Goal: Find specific page/section: Find specific page/section

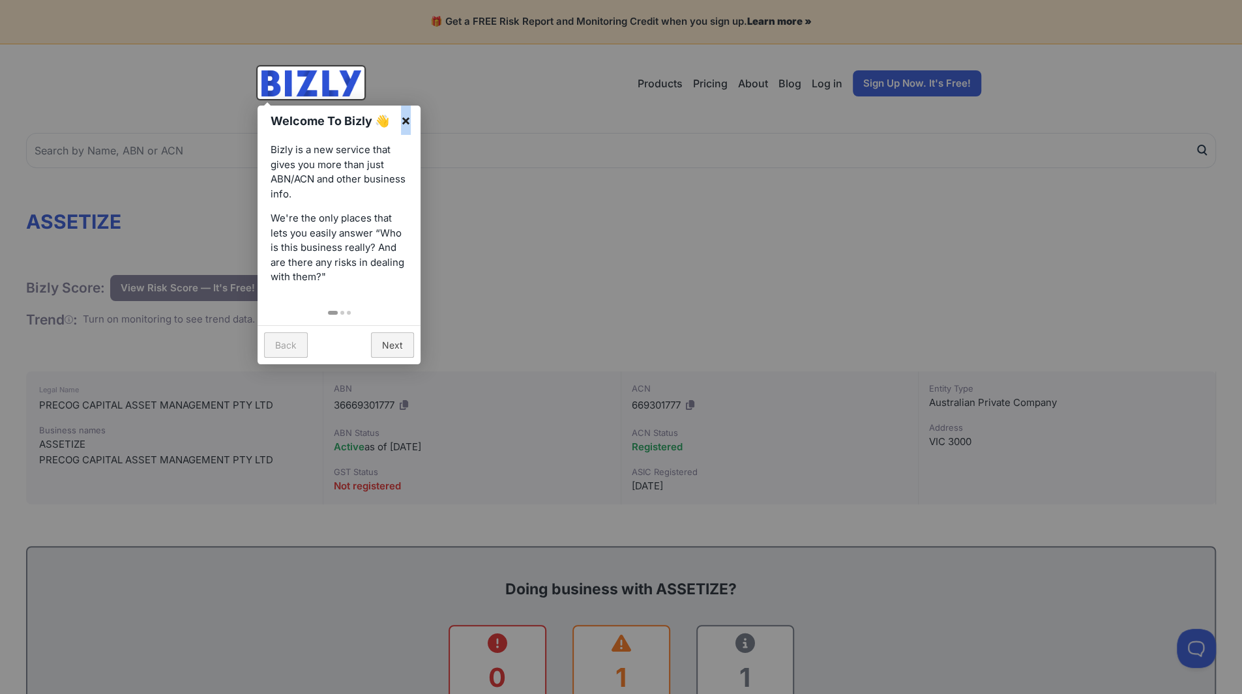
click at [406, 119] on link "×" at bounding box center [405, 120] width 29 height 29
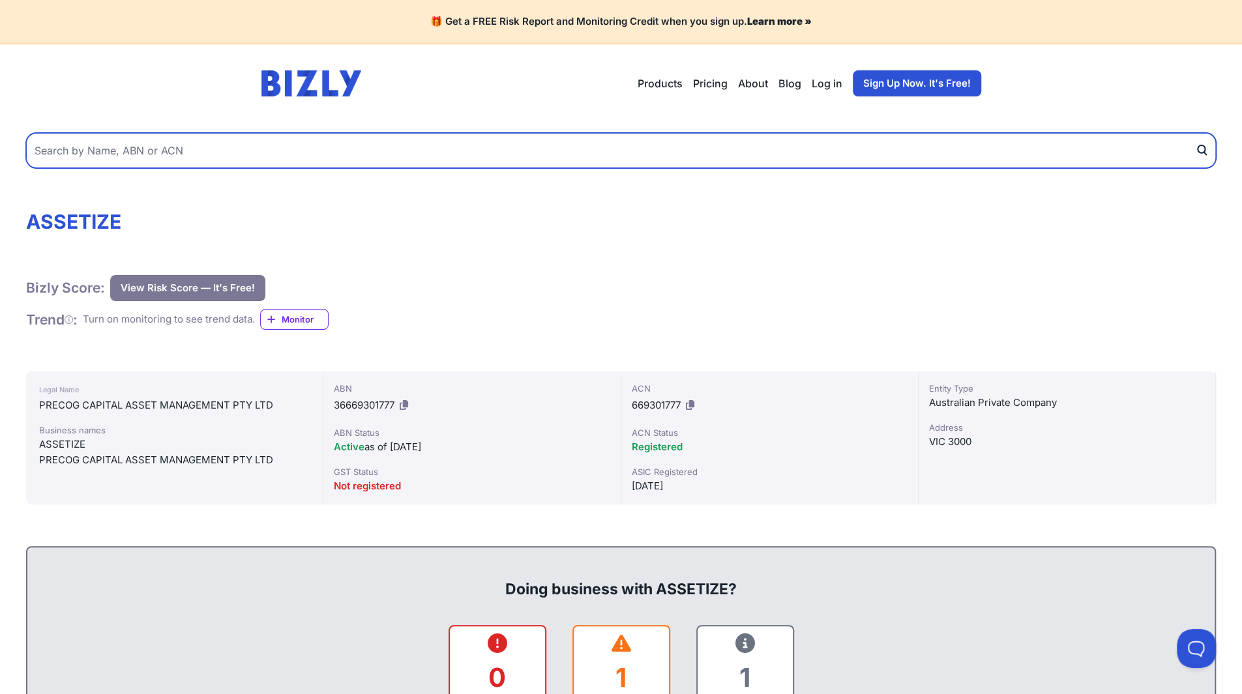
click at [138, 153] on input "text" at bounding box center [621, 150] width 1190 height 35
type input "six degrees group"
click at [1195, 133] on button "submit" at bounding box center [1205, 150] width 21 height 35
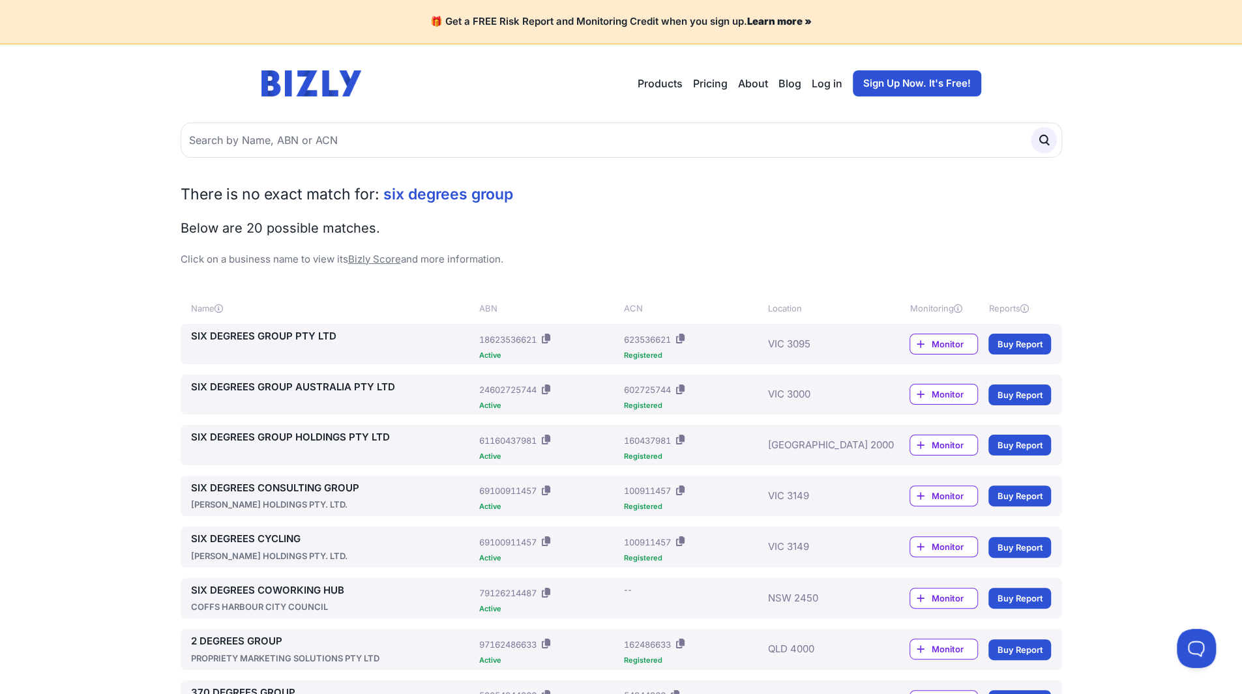
click at [308, 342] on link "SIX DEGREES GROUP PTY LTD" at bounding box center [333, 336] width 284 height 15
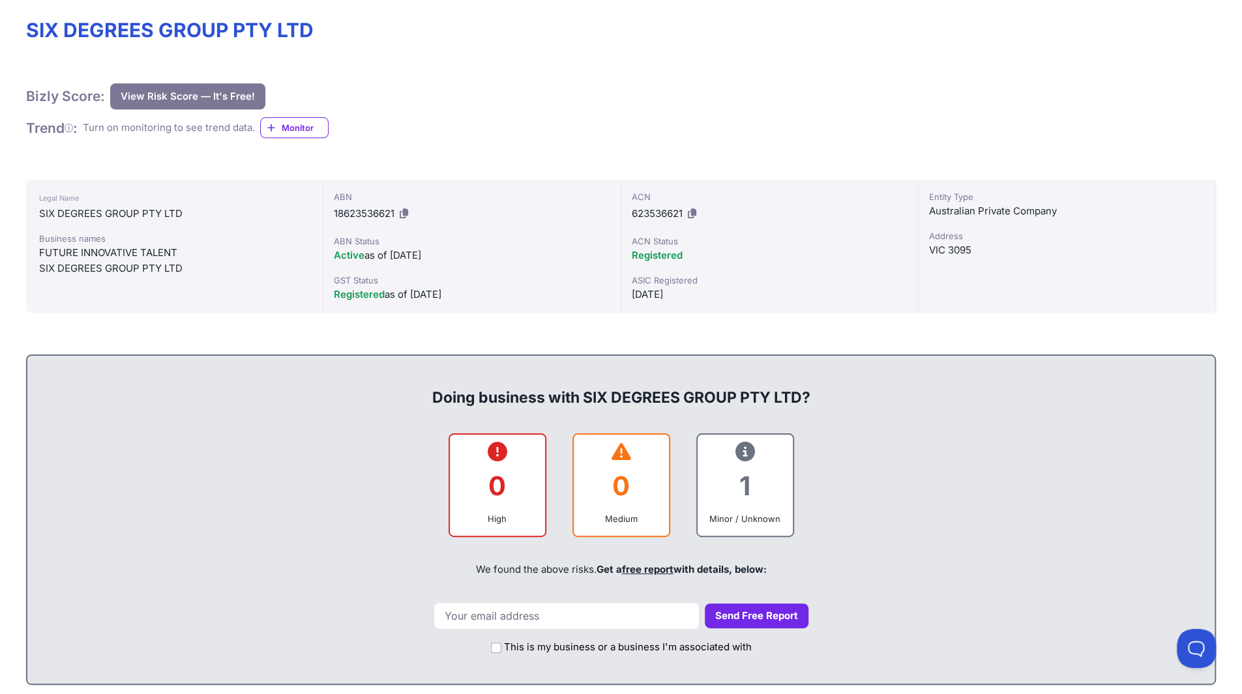
scroll to position [173, 0]
